Goal: Information Seeking & Learning: Learn about a topic

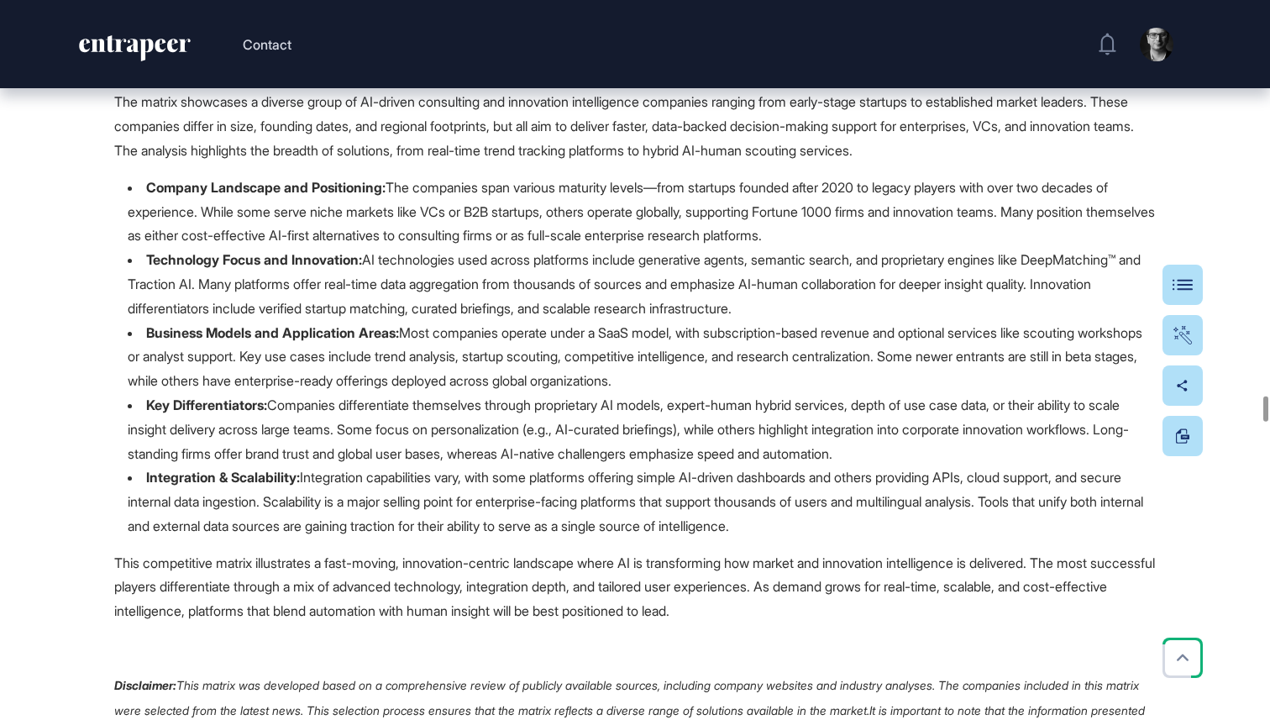
scroll to position [40719, 0]
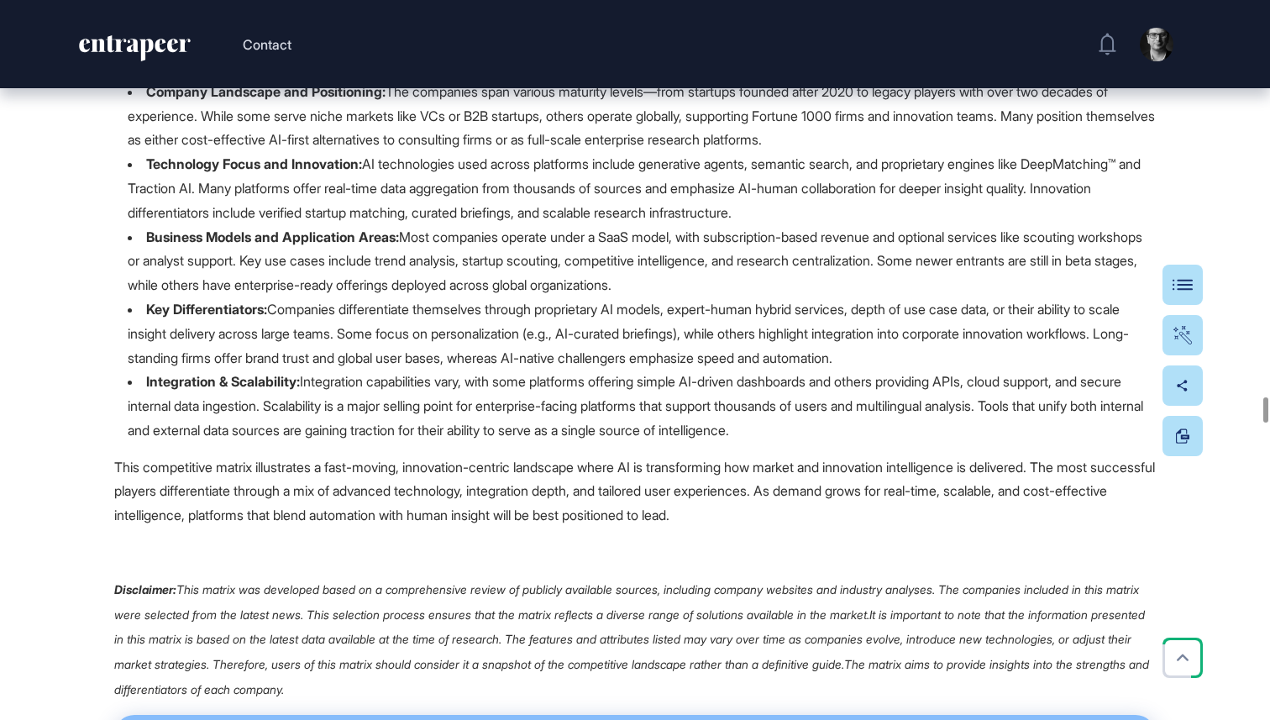
copy strong "Itonics"
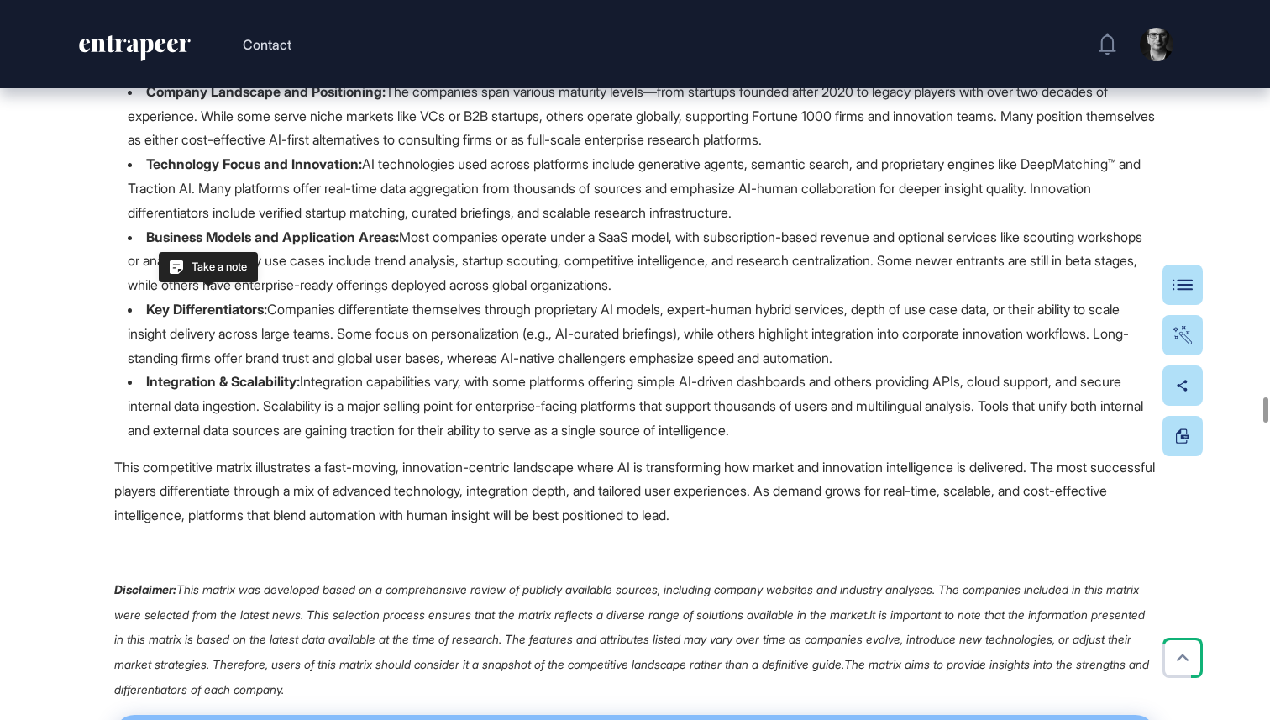
copy strong "Wokelo"
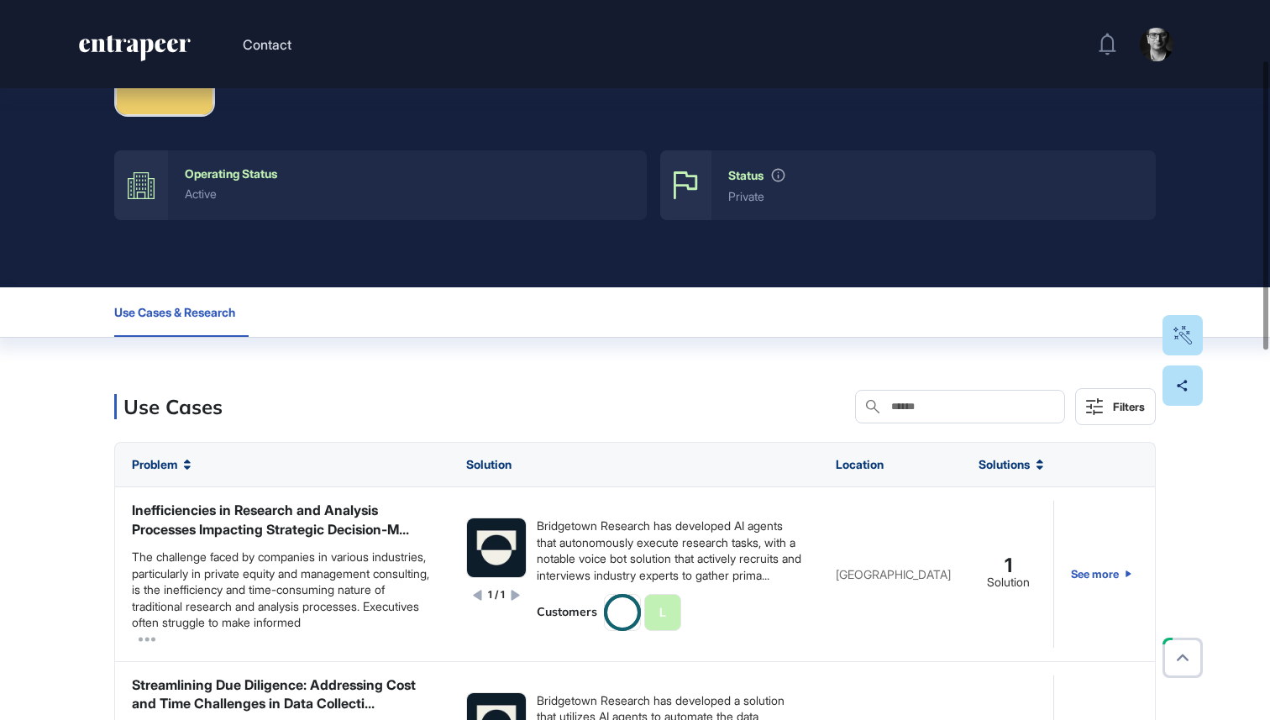
scroll to position [302, 0]
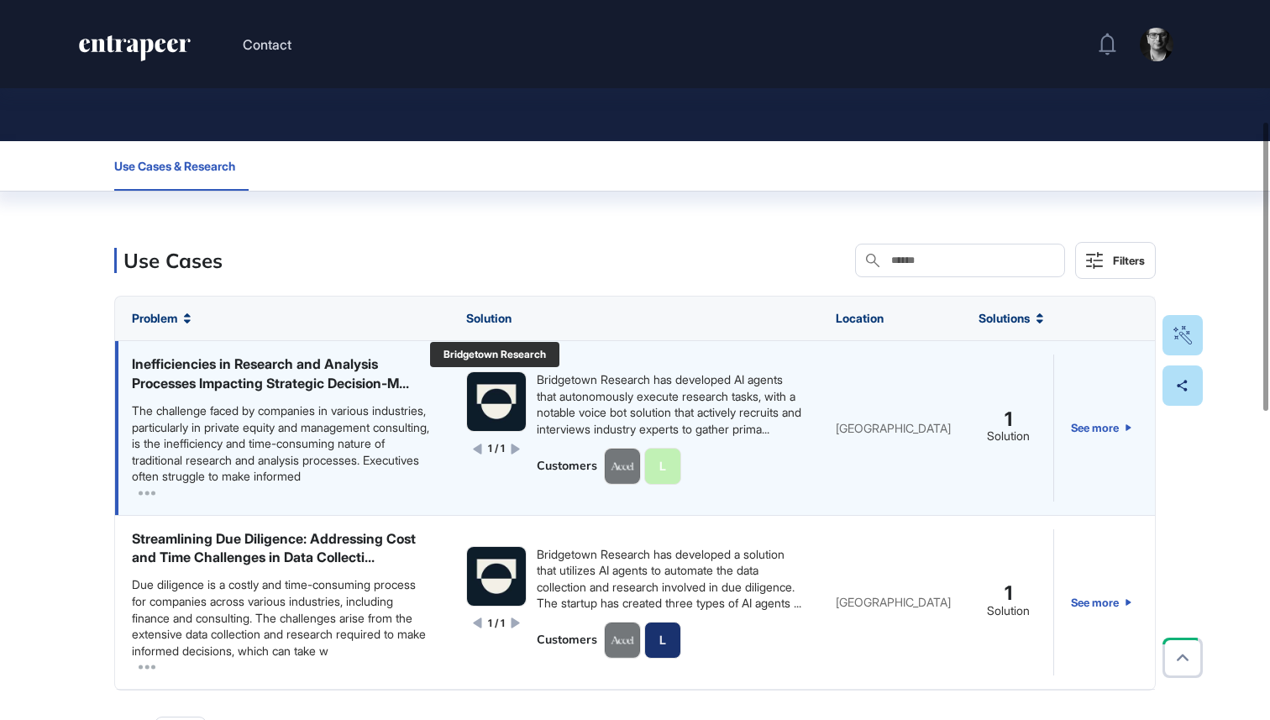
click at [488, 395] on img at bounding box center [496, 401] width 59 height 59
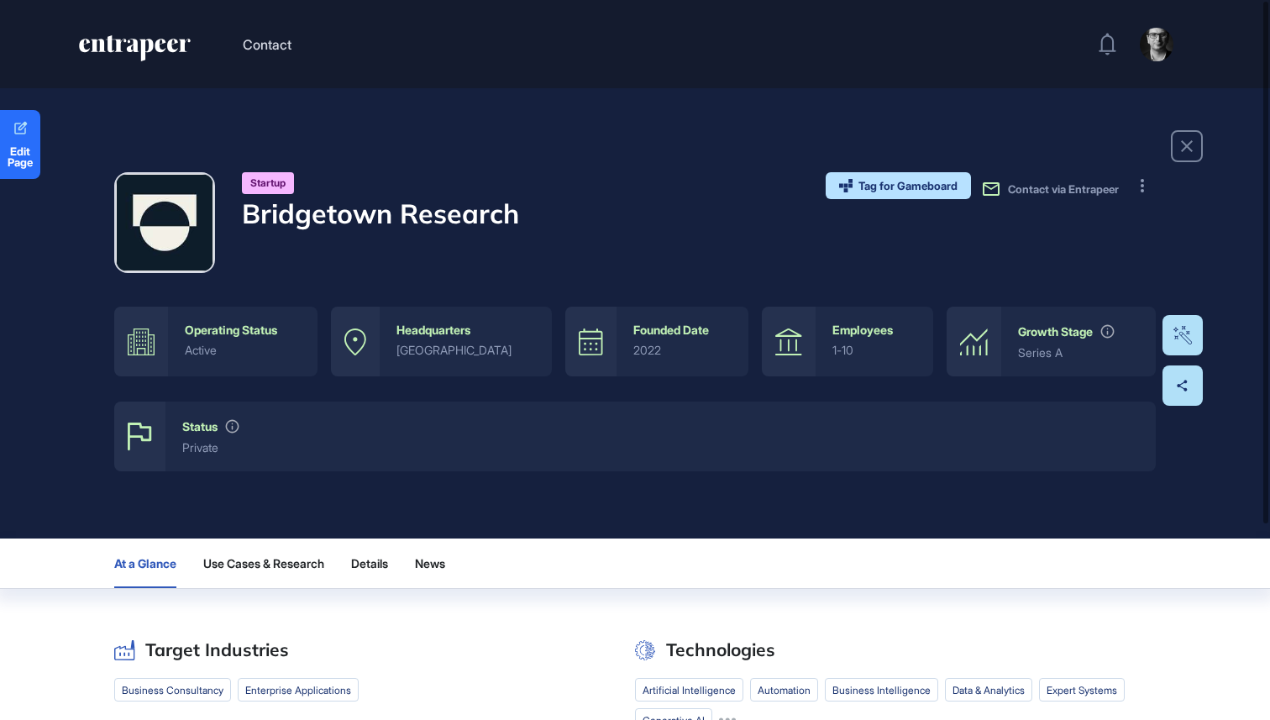
click at [332, 213] on h4 "Bridgetown Research" at bounding box center [380, 213] width 277 height 32
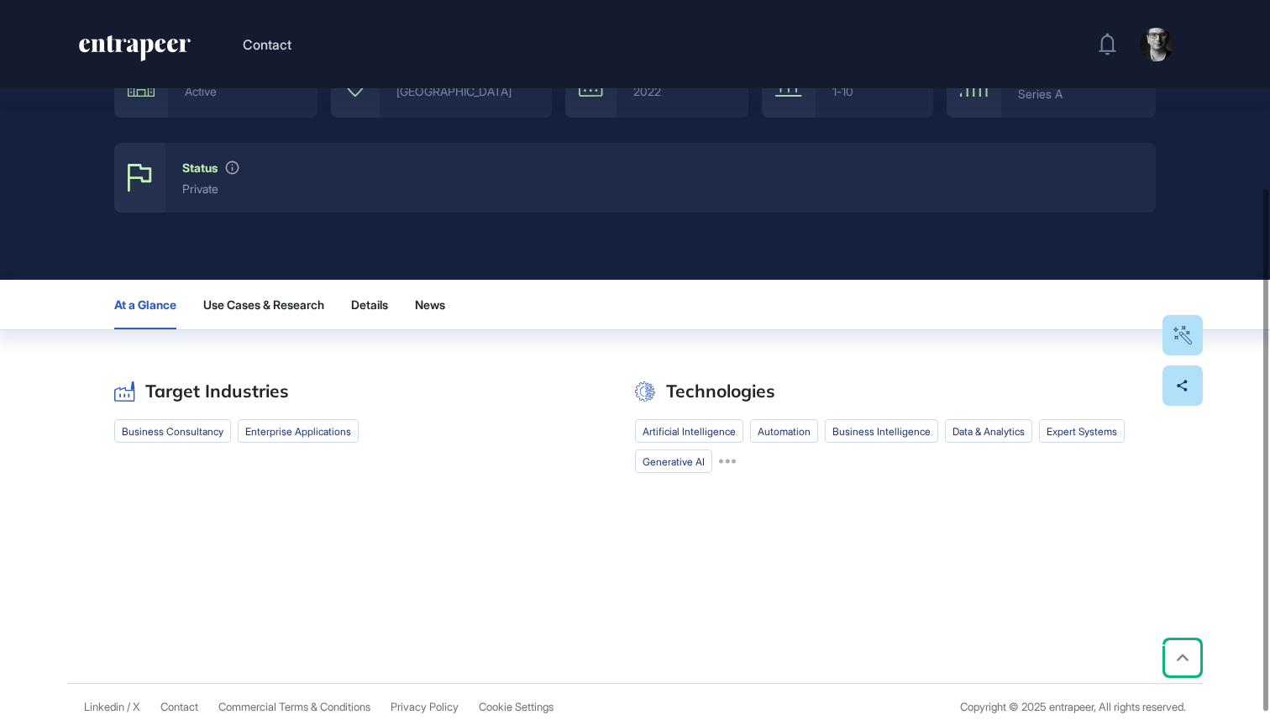
scroll to position [269, 0]
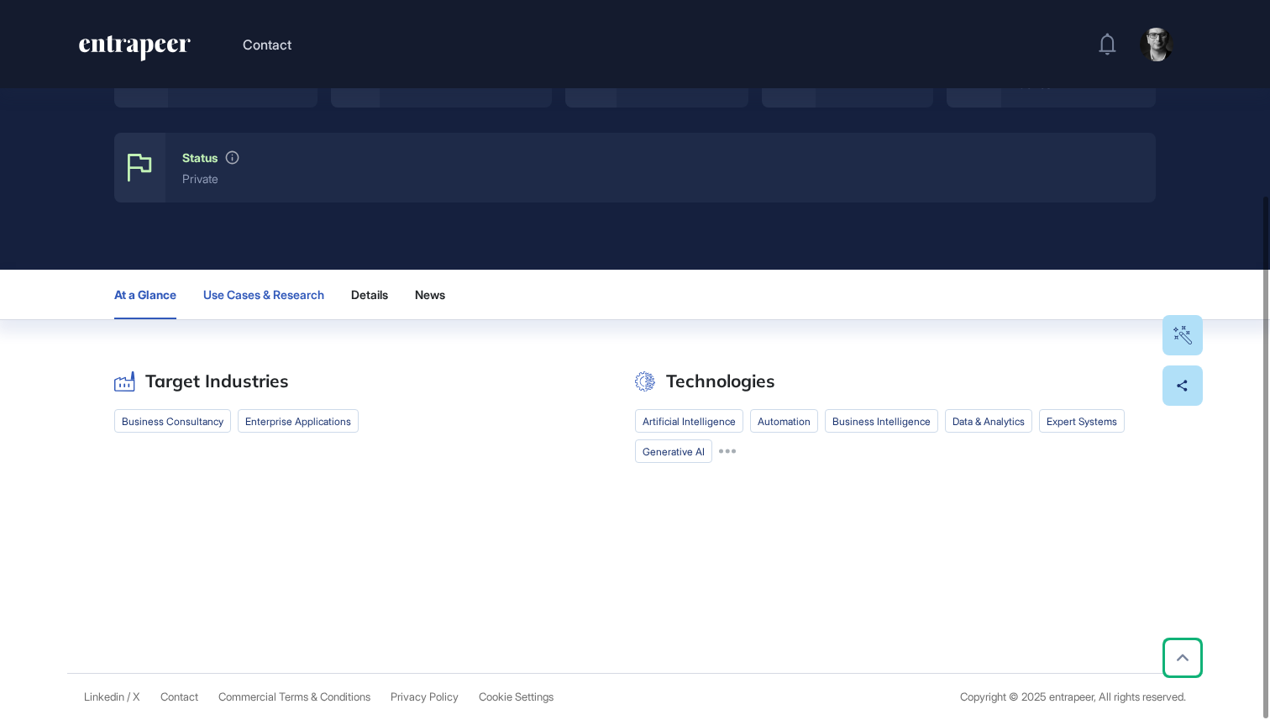
click at [243, 290] on span "Use Cases & Research" at bounding box center [263, 294] width 121 height 13
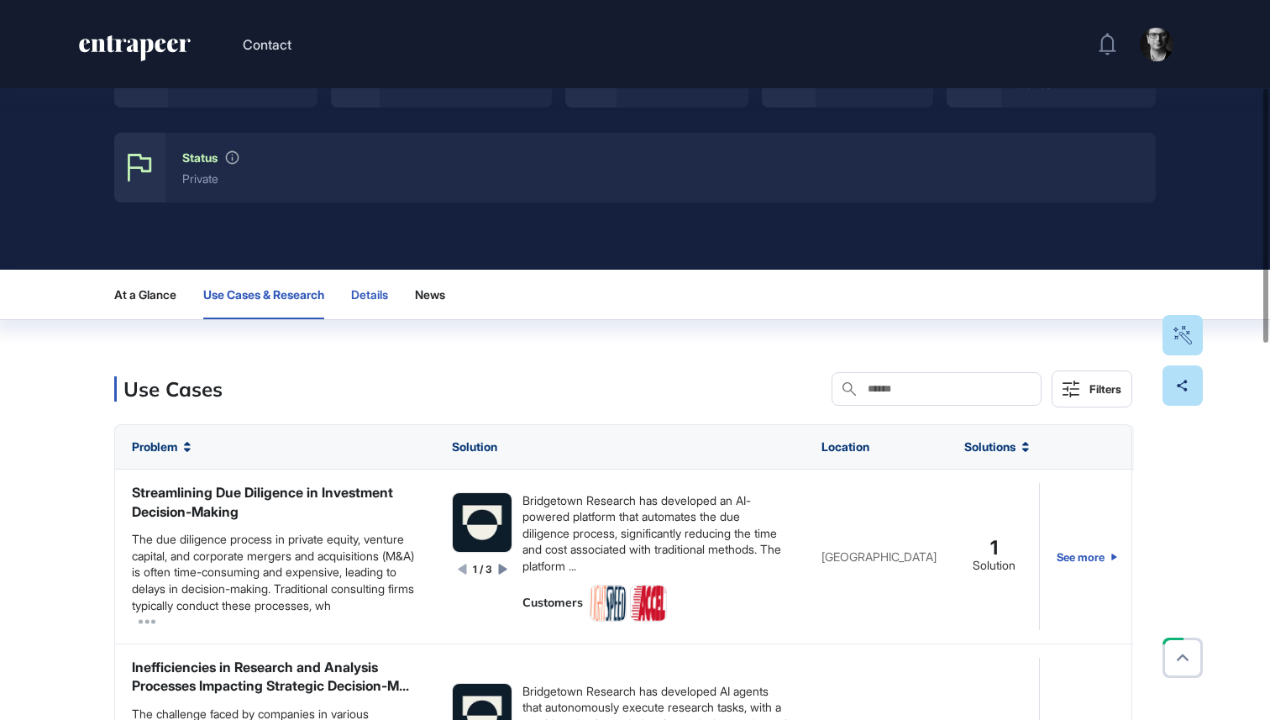
scroll to position [0, 0]
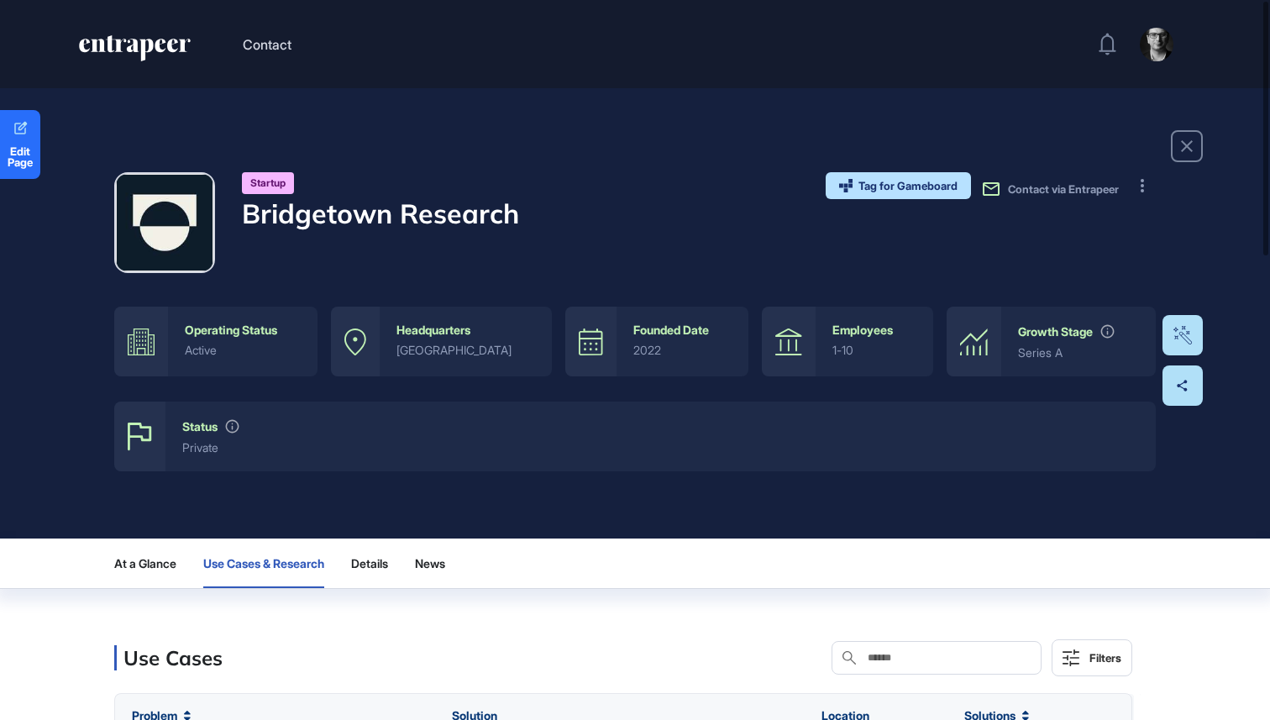
click at [404, 217] on h4 "Bridgetown Research" at bounding box center [380, 213] width 277 height 32
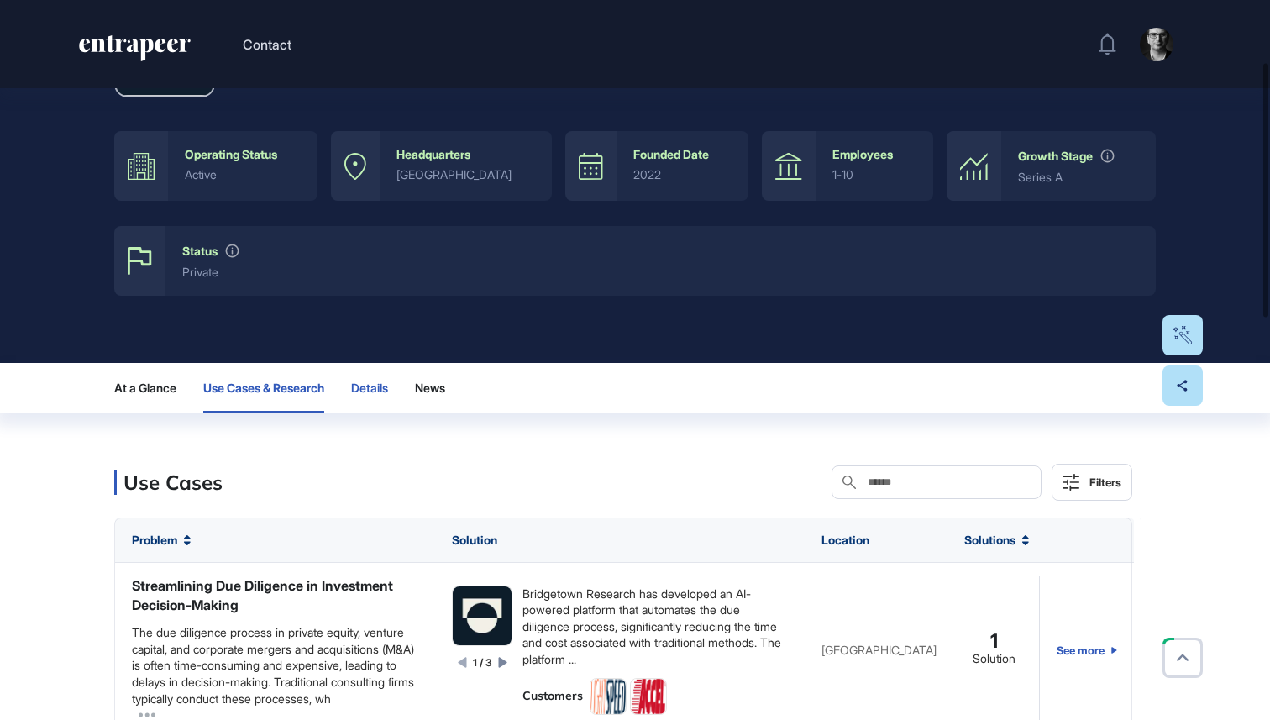
click at [379, 382] on span "Details" at bounding box center [369, 387] width 37 height 13
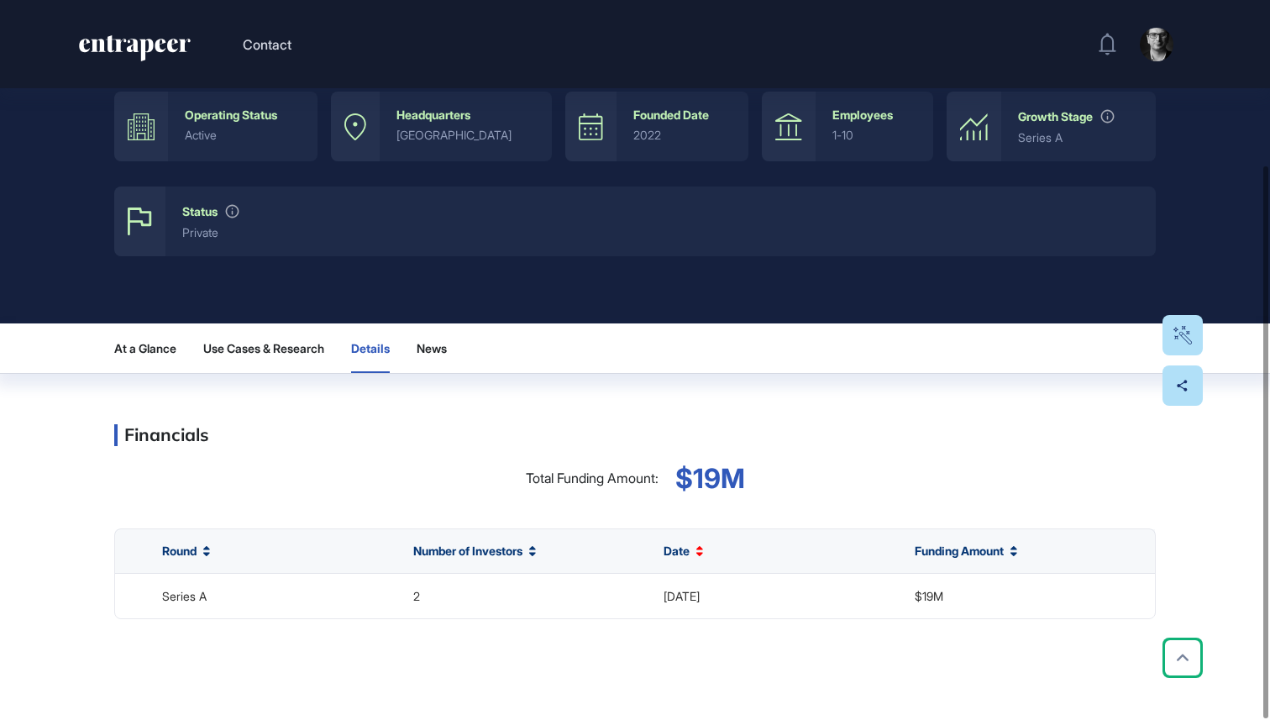
scroll to position [371, 0]
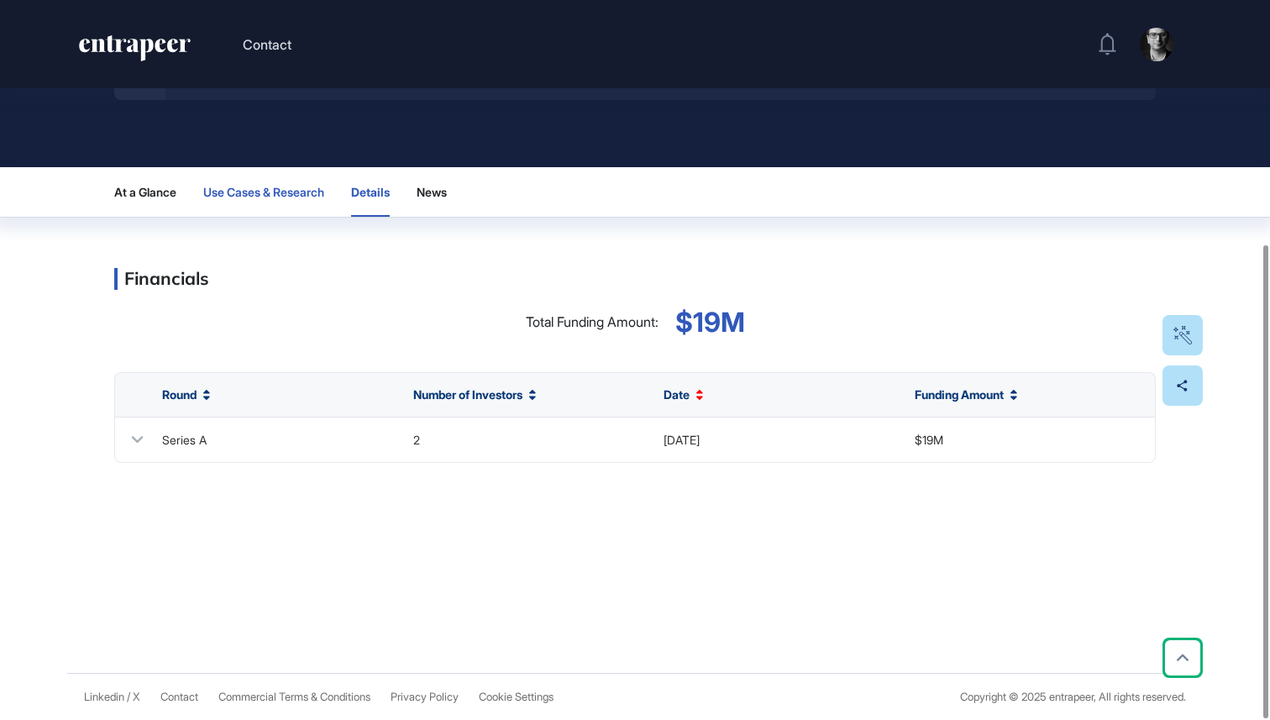
click at [269, 184] on button "Use Cases & Research" at bounding box center [263, 192] width 121 height 50
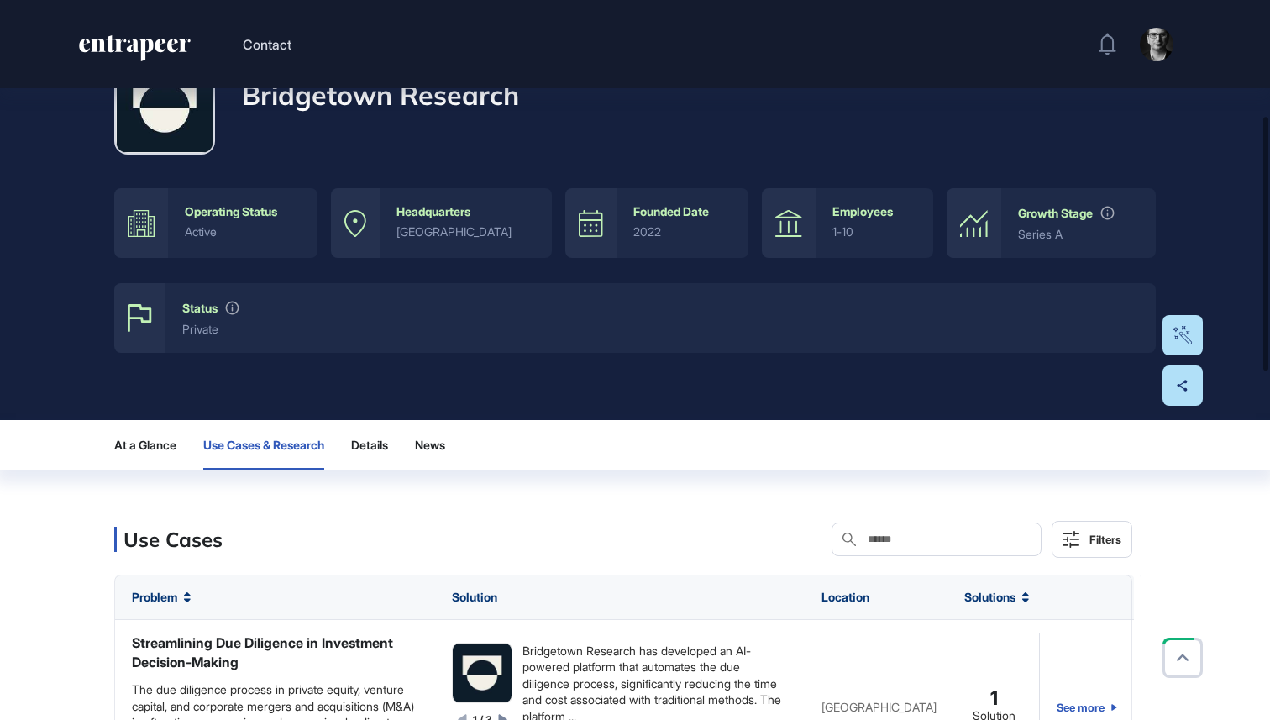
scroll to position [0, 0]
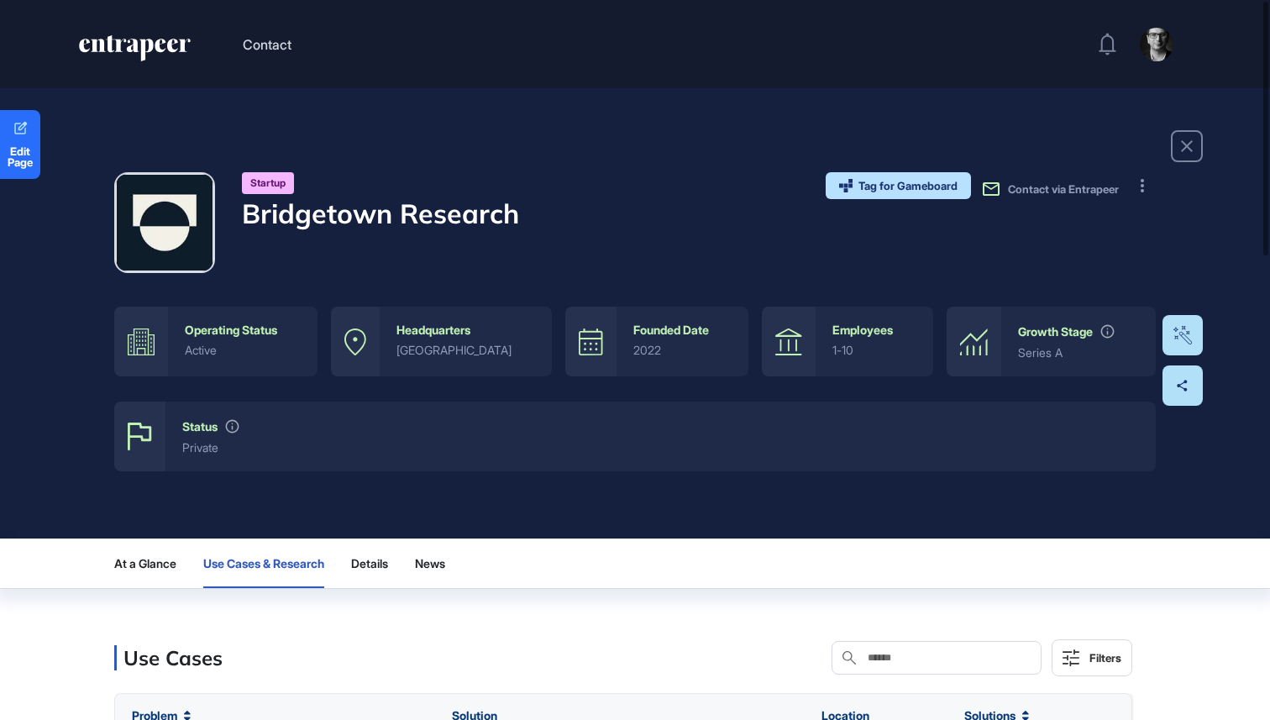
click at [164, 192] on img at bounding box center [165, 223] width 96 height 96
click at [207, 343] on div "active" at bounding box center [243, 349] width 116 height 13
click at [359, 214] on h4 "Bridgetown Research" at bounding box center [380, 213] width 277 height 32
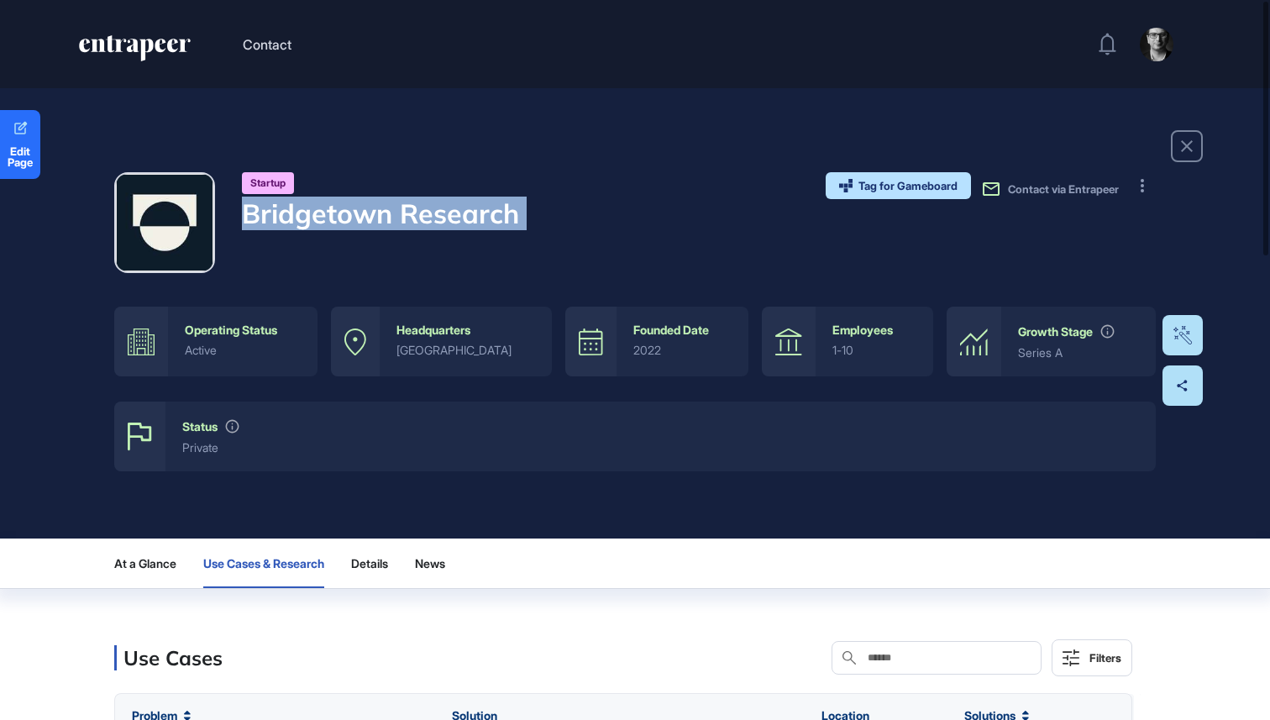
click at [359, 214] on h4 "Bridgetown Research" at bounding box center [380, 213] width 277 height 32
copy div "Bridgetown Research"
